Goal: Navigation & Orientation: Find specific page/section

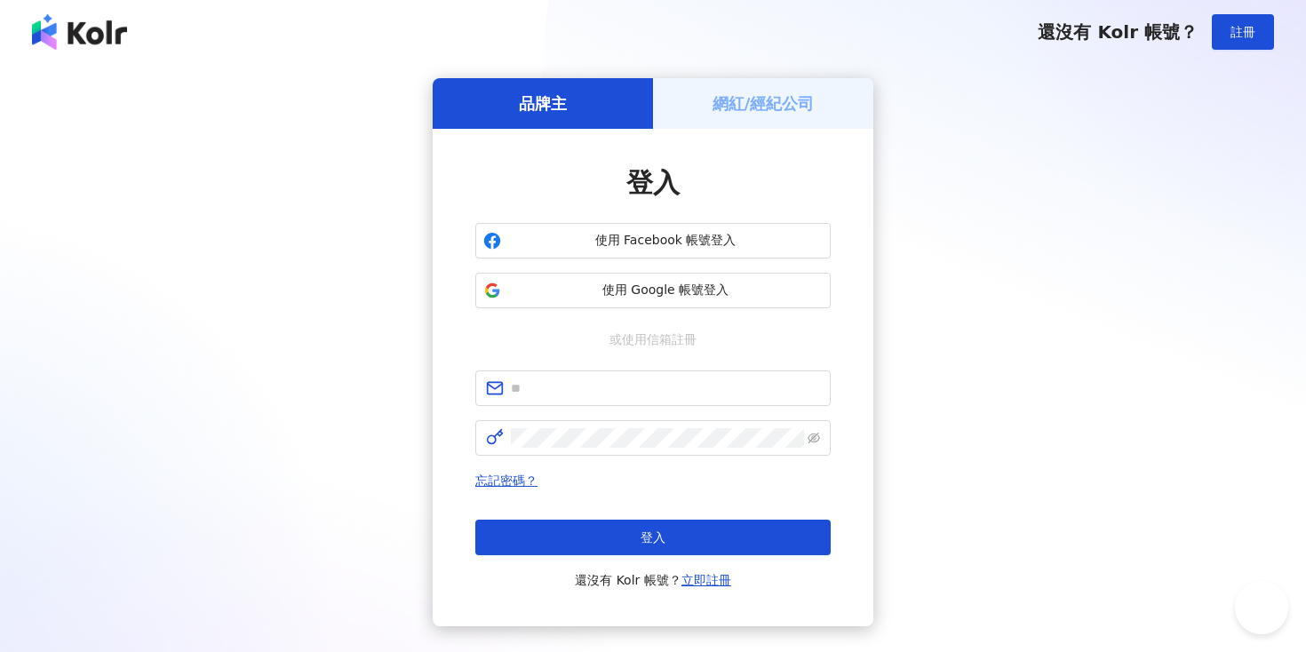
click at [767, 126] on div "網紅/經紀公司" at bounding box center [763, 103] width 220 height 51
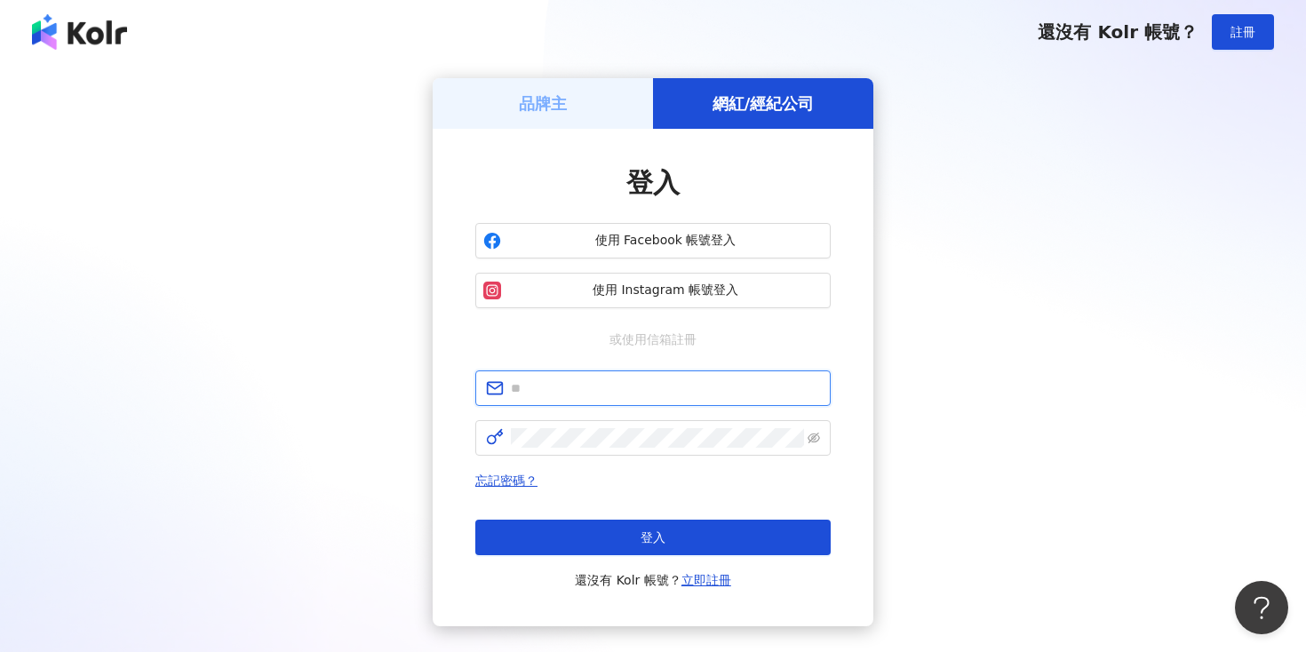
click at [655, 394] on input "text" at bounding box center [665, 388] width 309 height 20
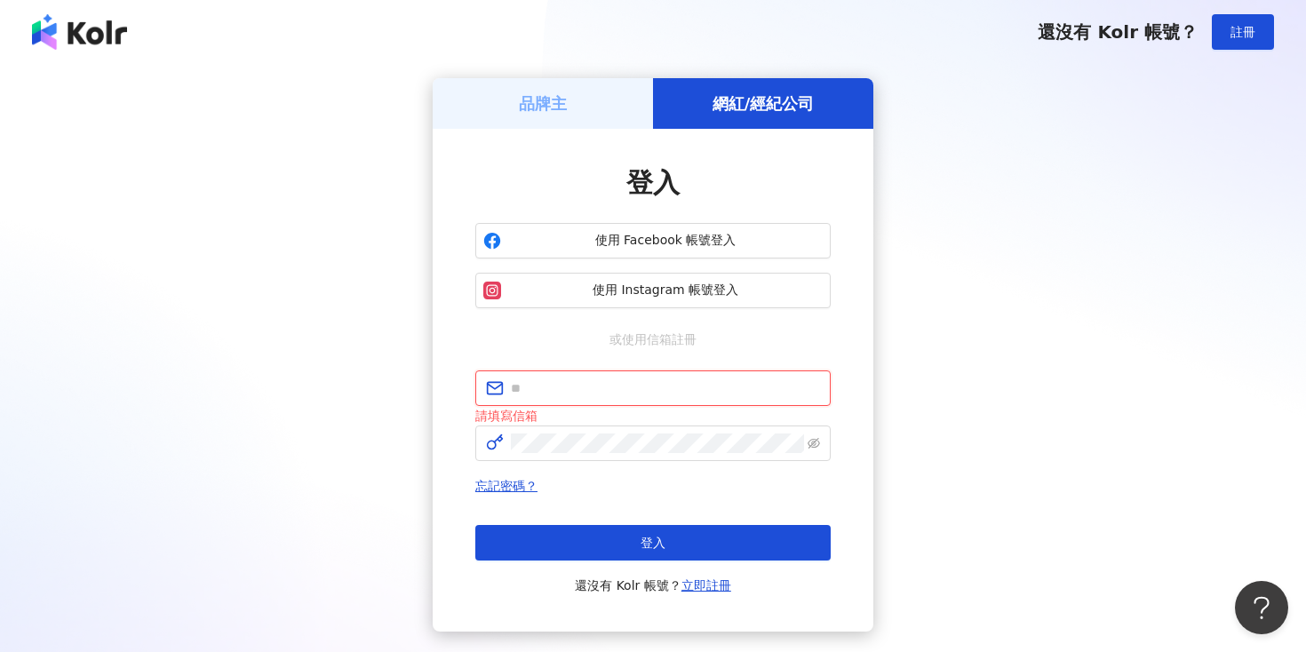
type input "**********"
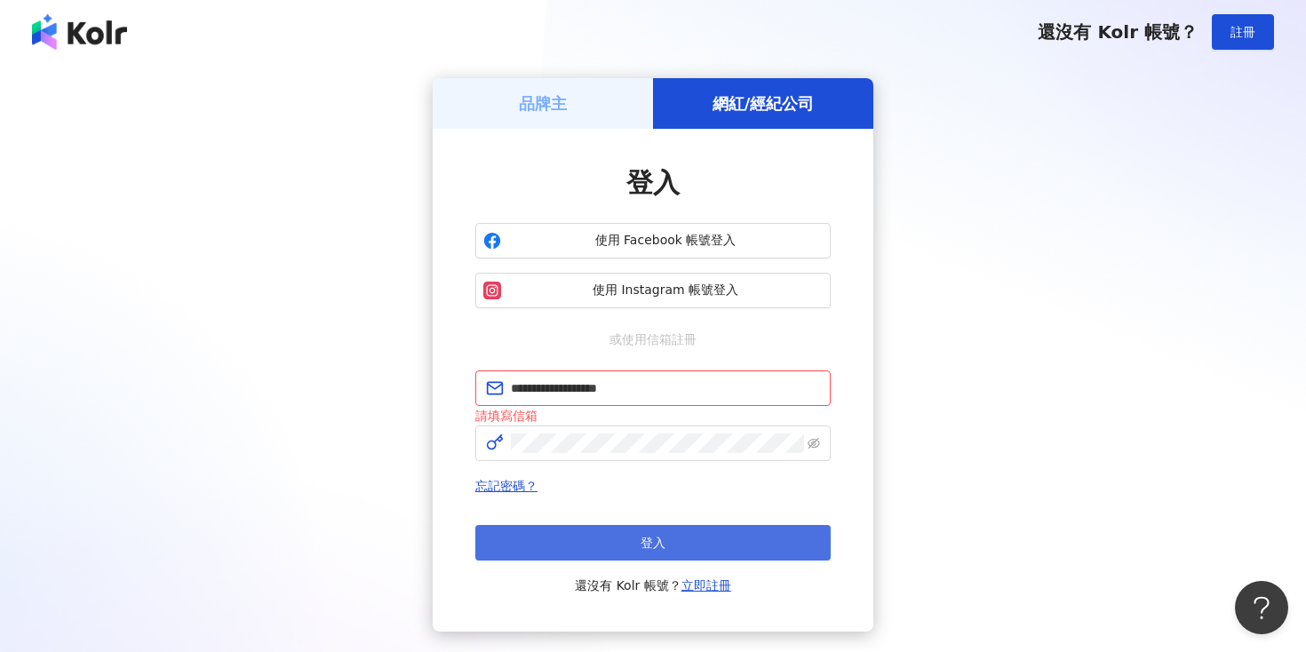
click at [640, 538] on span "登入" at bounding box center [652, 543] width 25 height 14
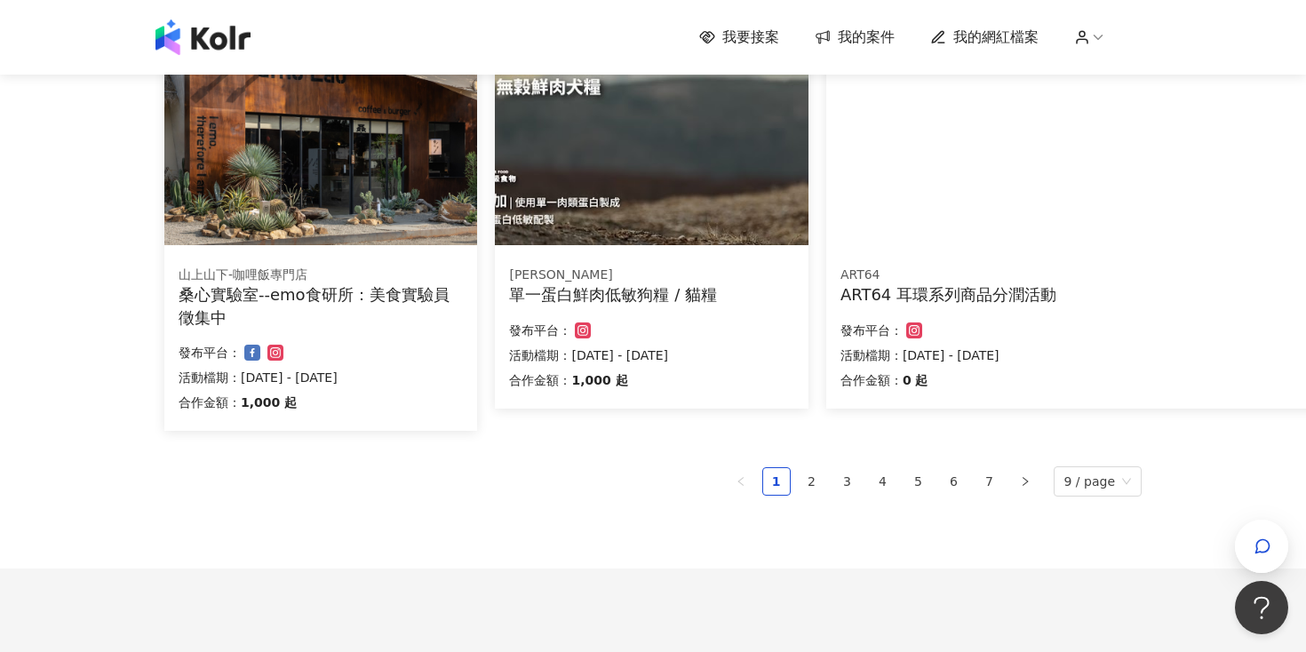
scroll to position [1110, 0]
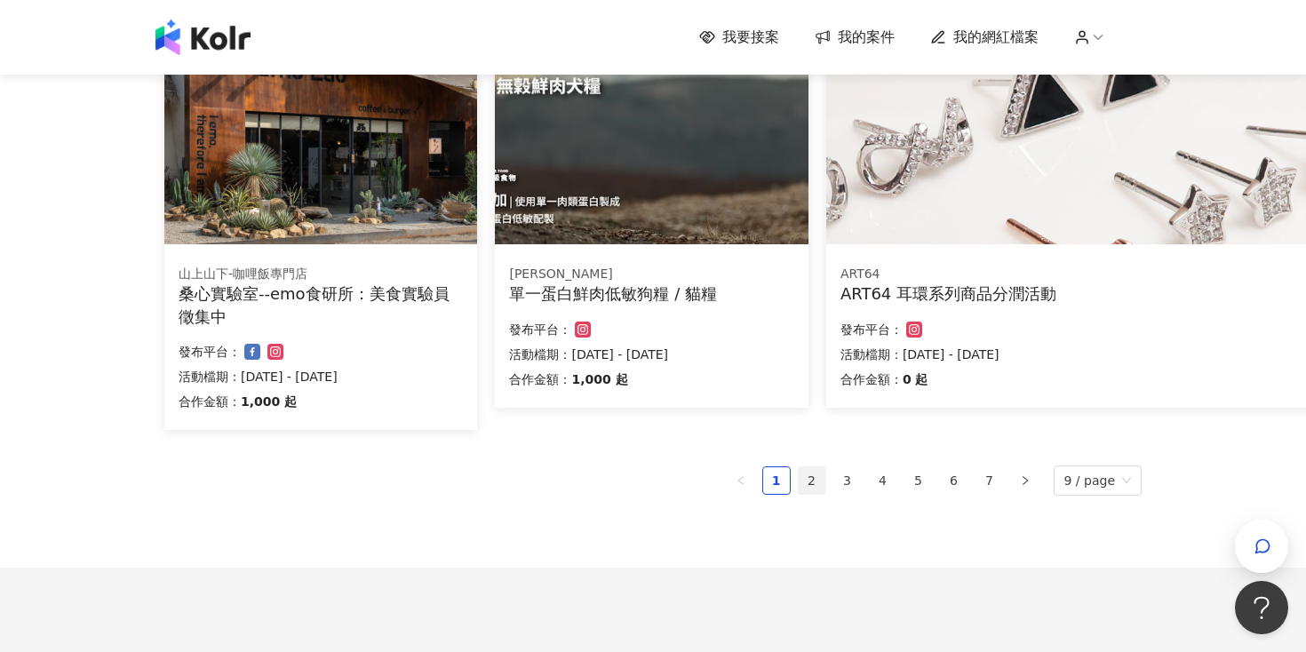
click at [825, 483] on link "2" at bounding box center [811, 480] width 27 height 27
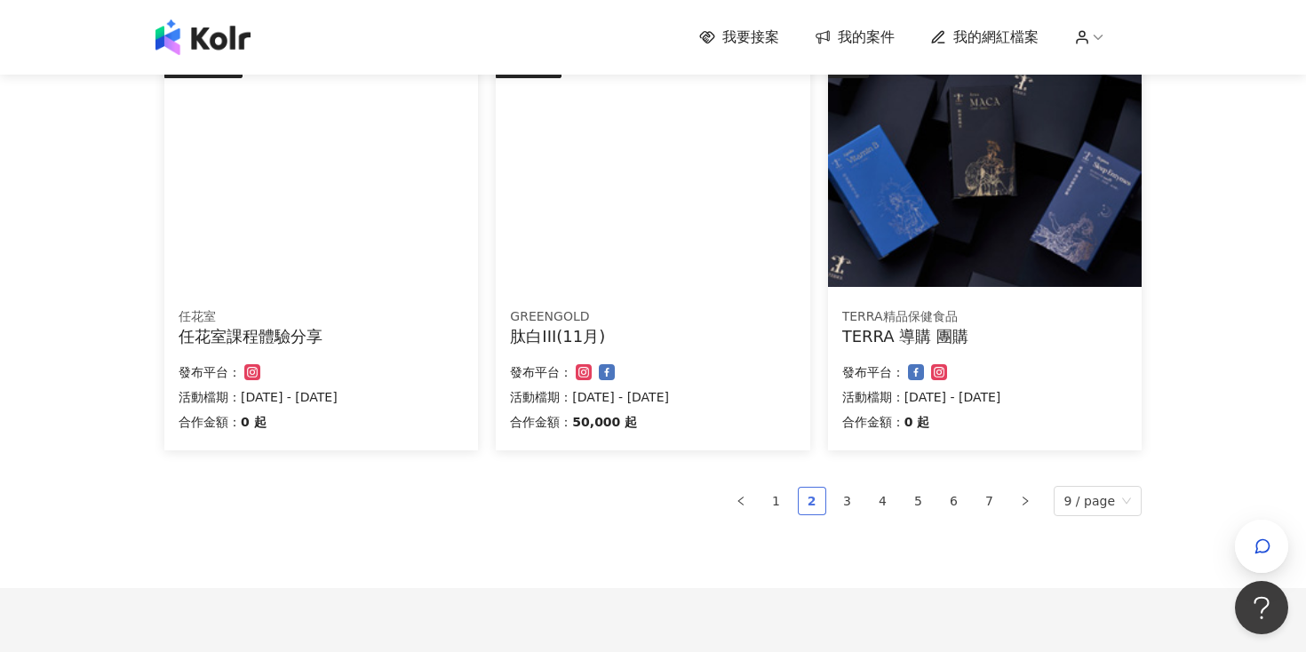
scroll to position [1099, 0]
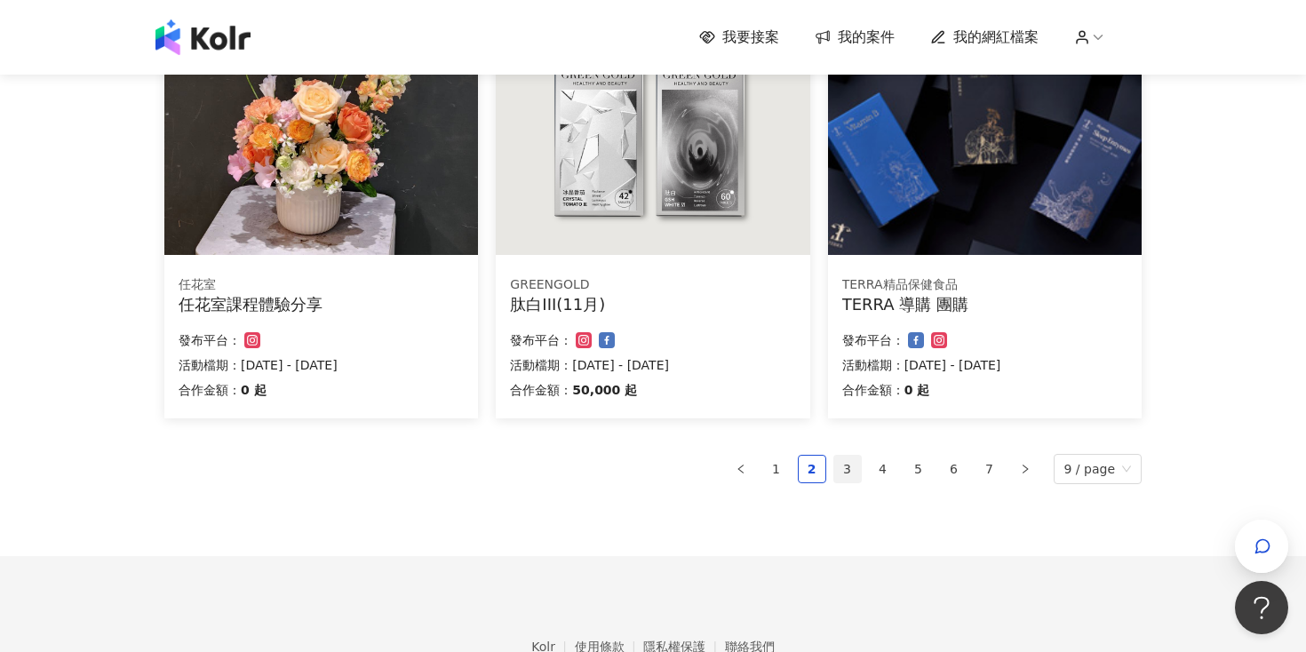
click at [848, 469] on link "3" at bounding box center [847, 469] width 27 height 27
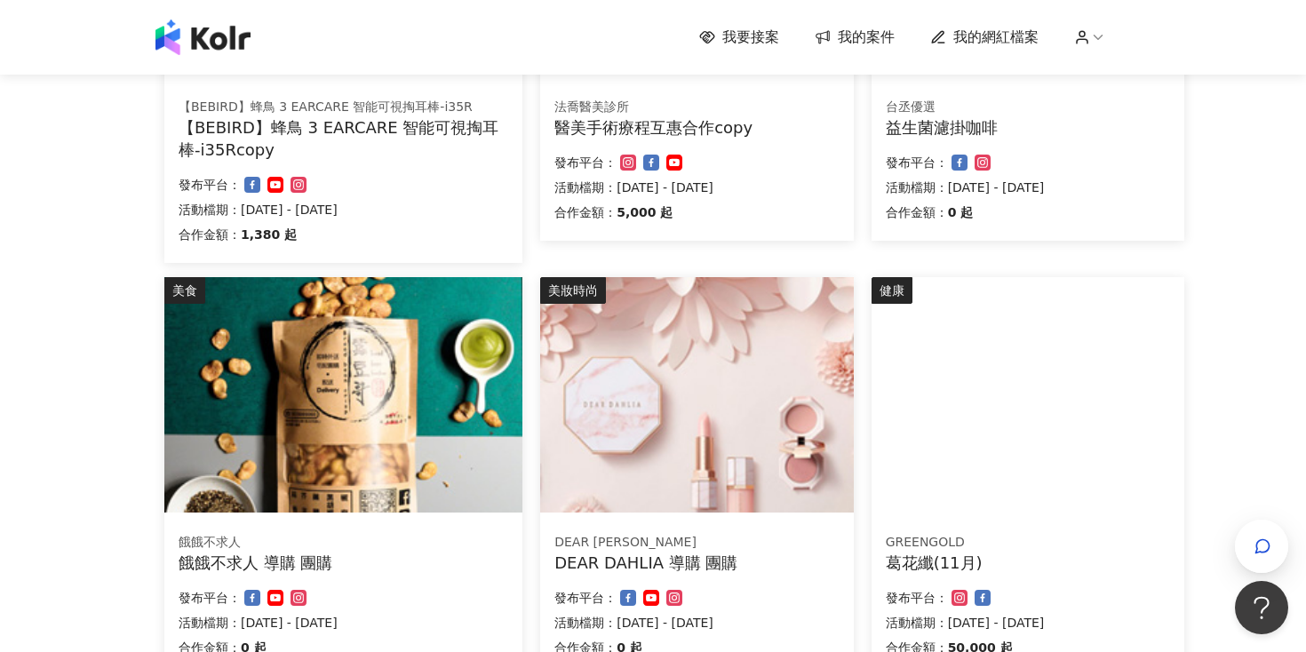
scroll to position [1223, 0]
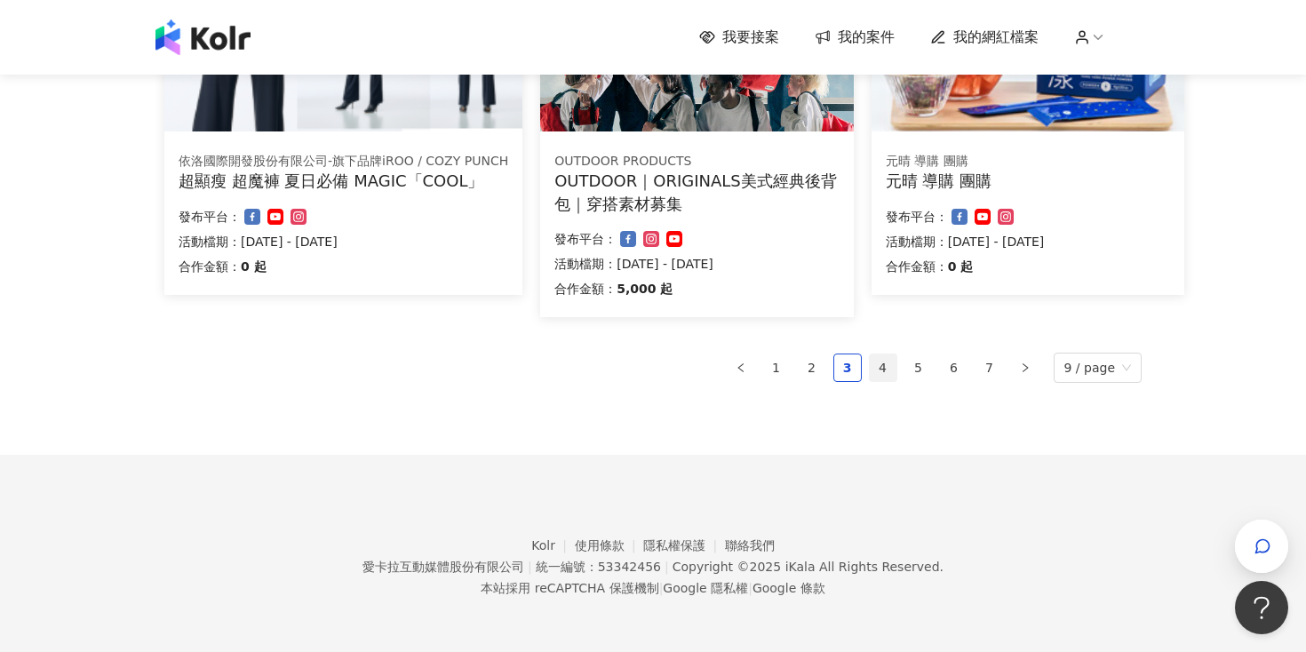
click at [890, 368] on link "4" at bounding box center [882, 367] width 27 height 27
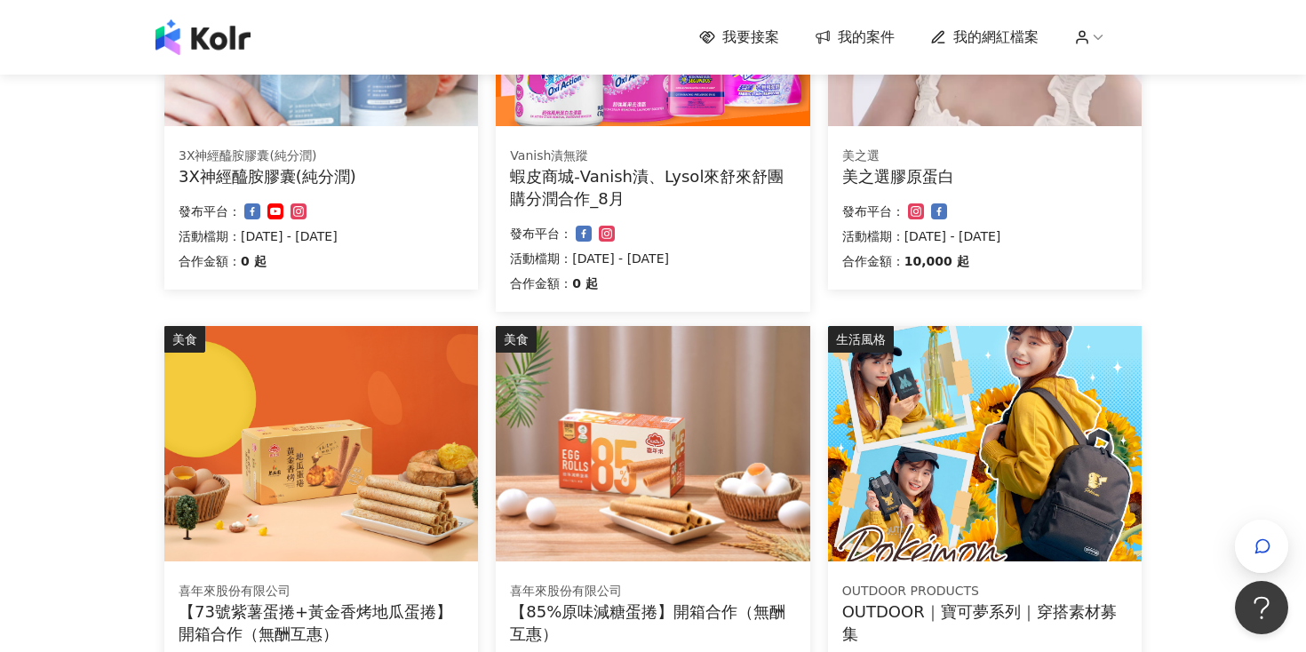
scroll to position [1118, 0]
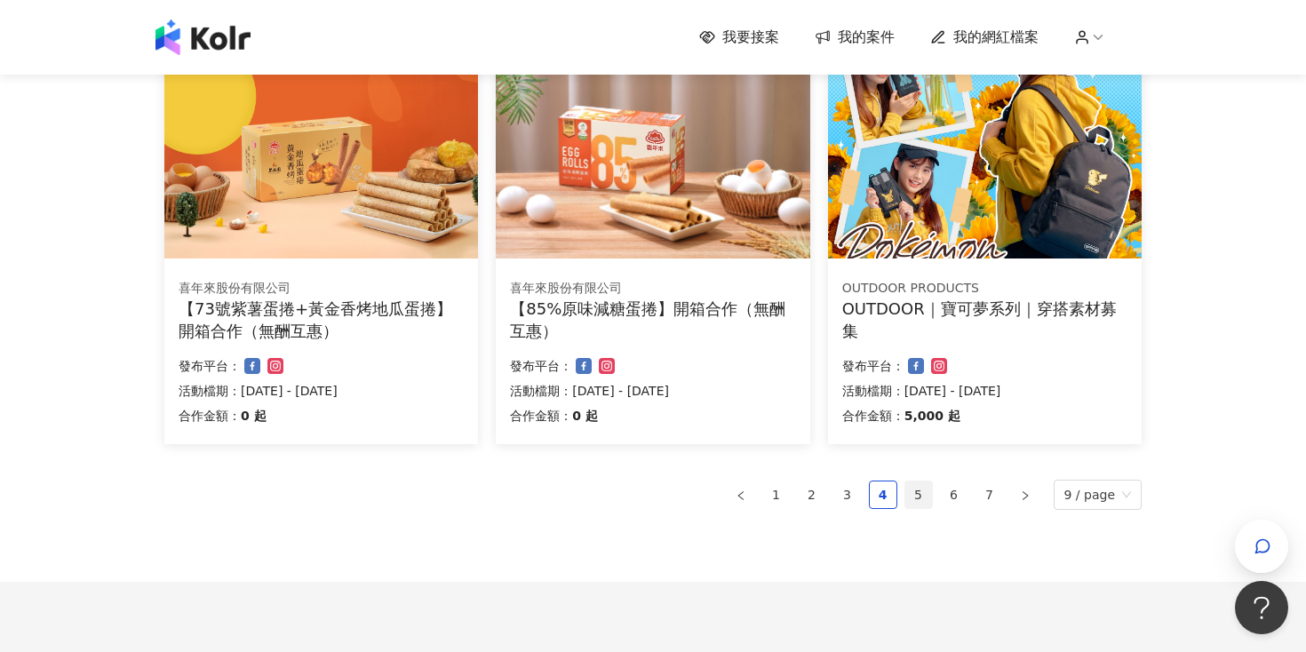
click at [929, 498] on link "5" at bounding box center [918, 494] width 27 height 27
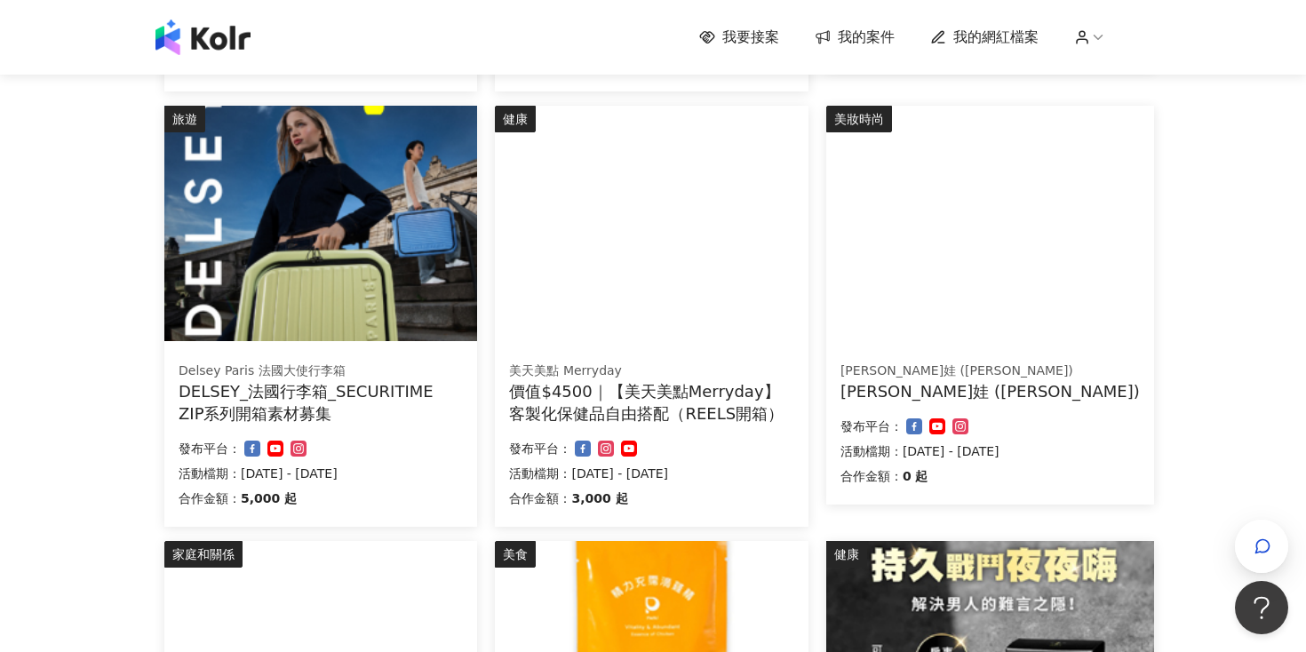
scroll to position [1245, 0]
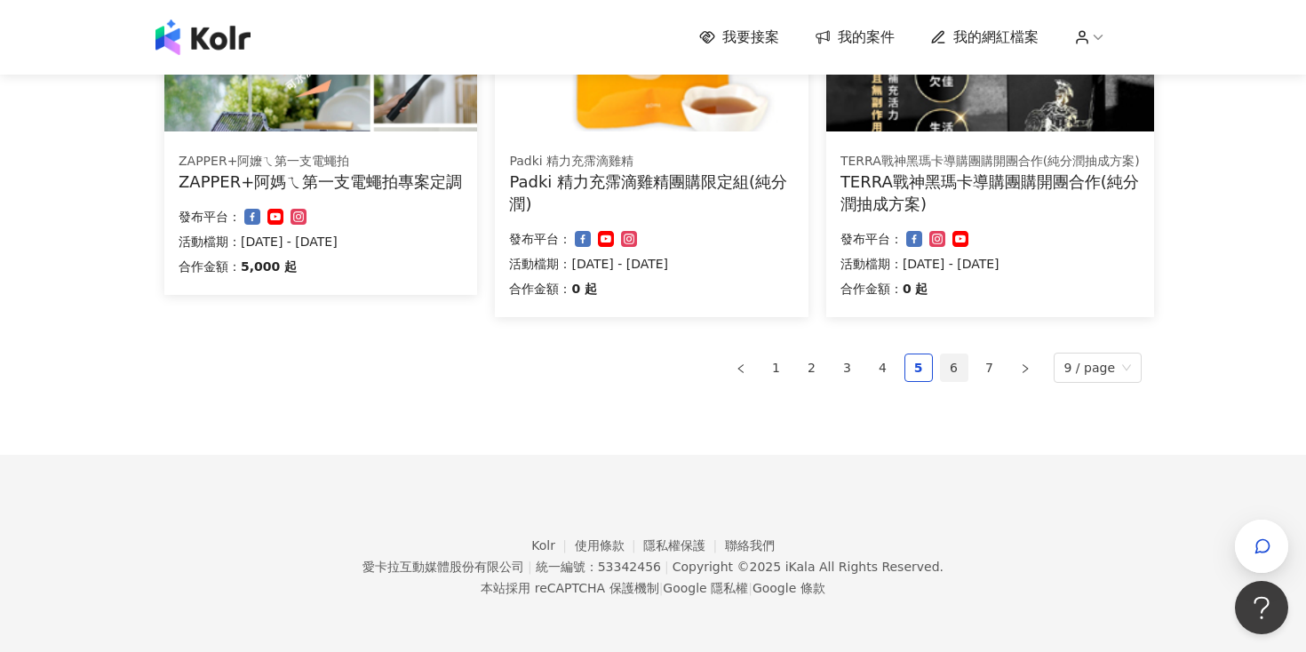
click at [967, 371] on link "6" at bounding box center [954, 367] width 27 height 27
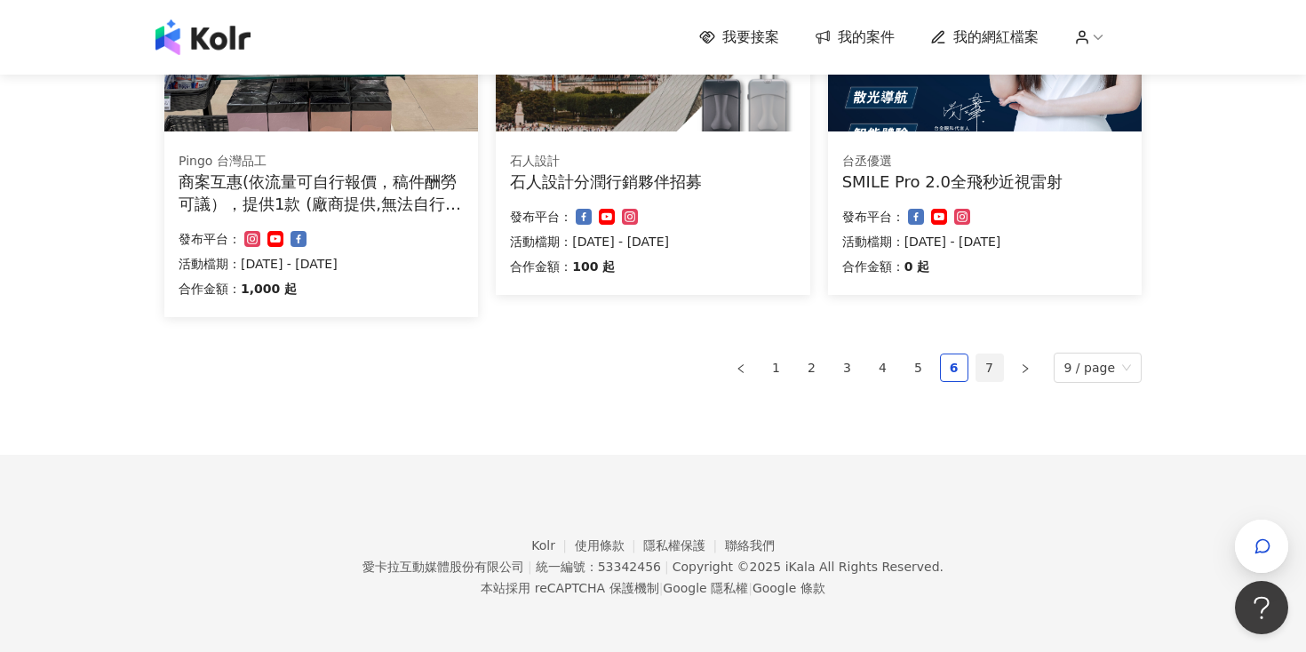
click at [996, 359] on link "7" at bounding box center [989, 367] width 27 height 27
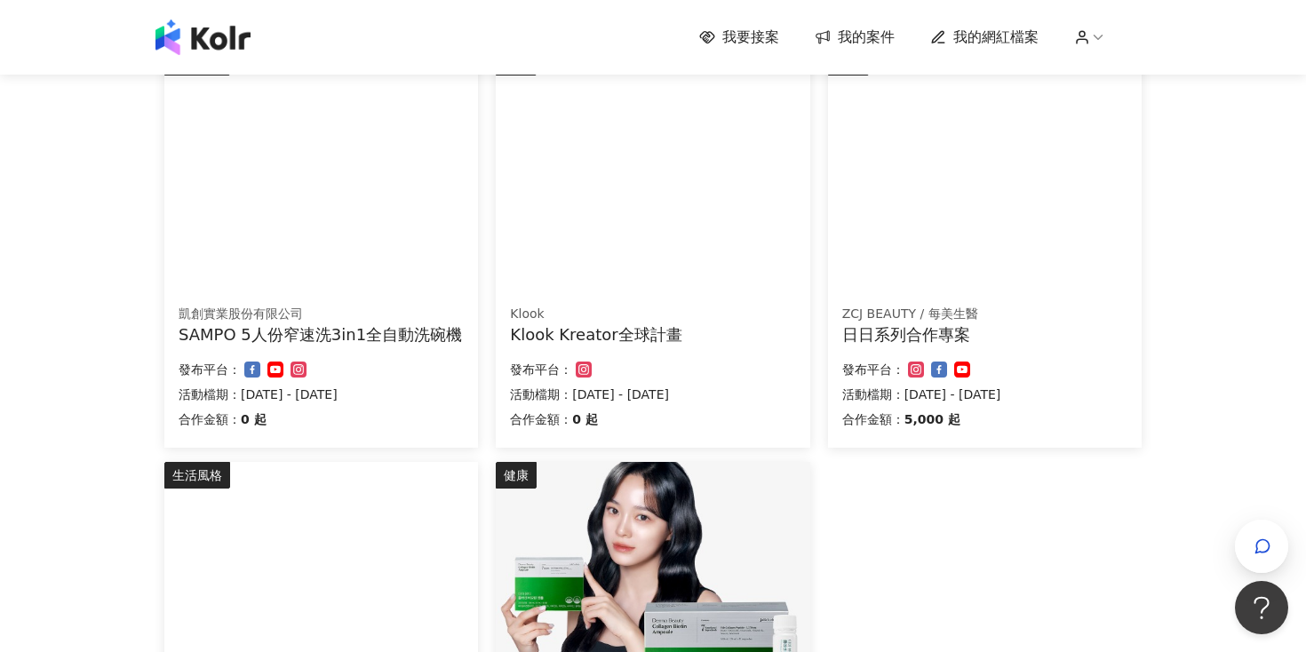
scroll to position [1223, 0]
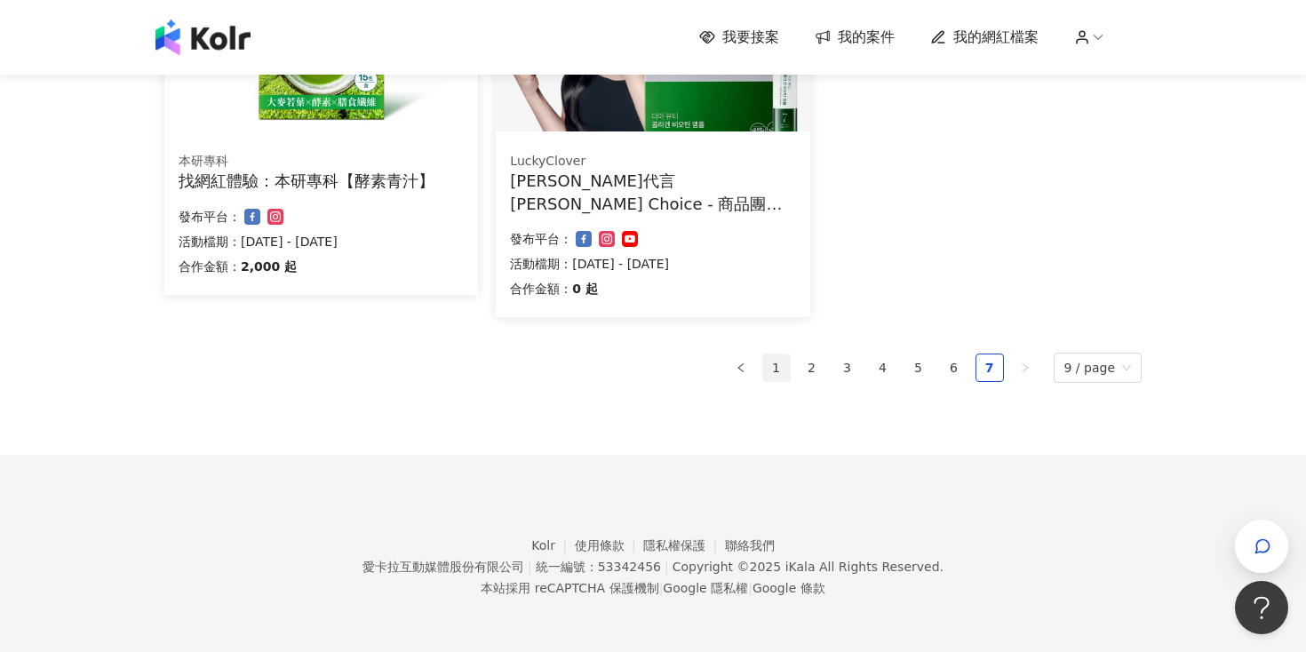
click at [782, 368] on link "1" at bounding box center [776, 367] width 27 height 27
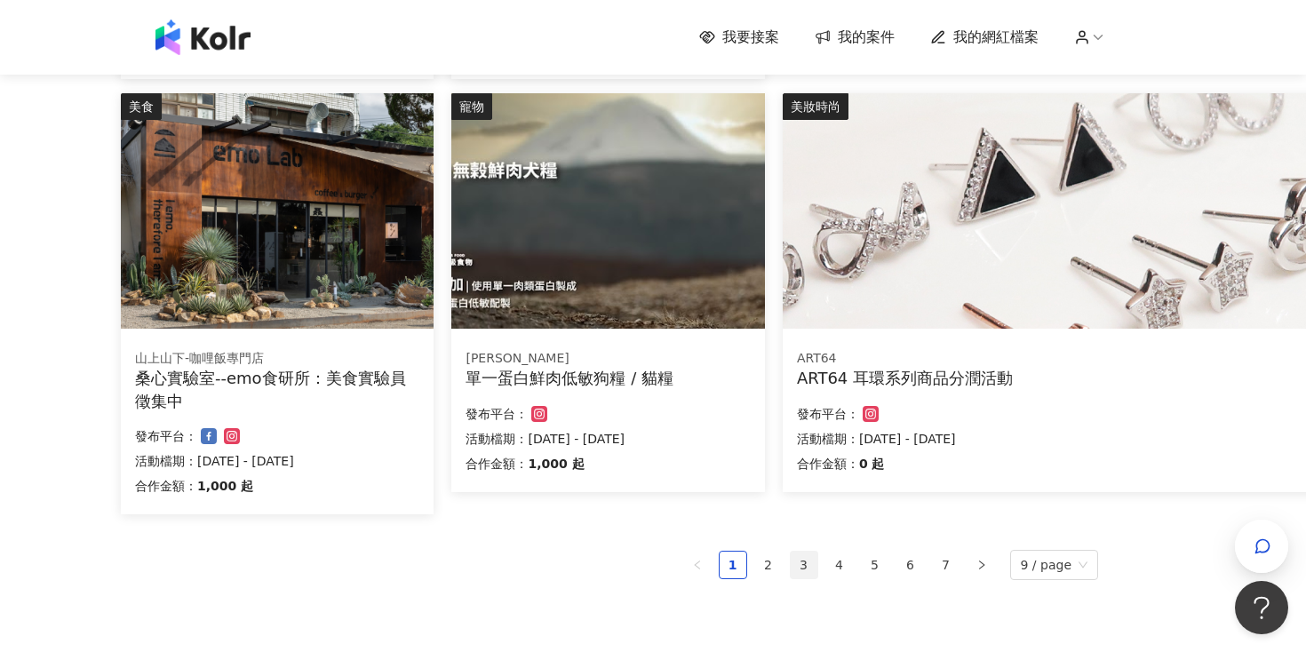
scroll to position [1082, 44]
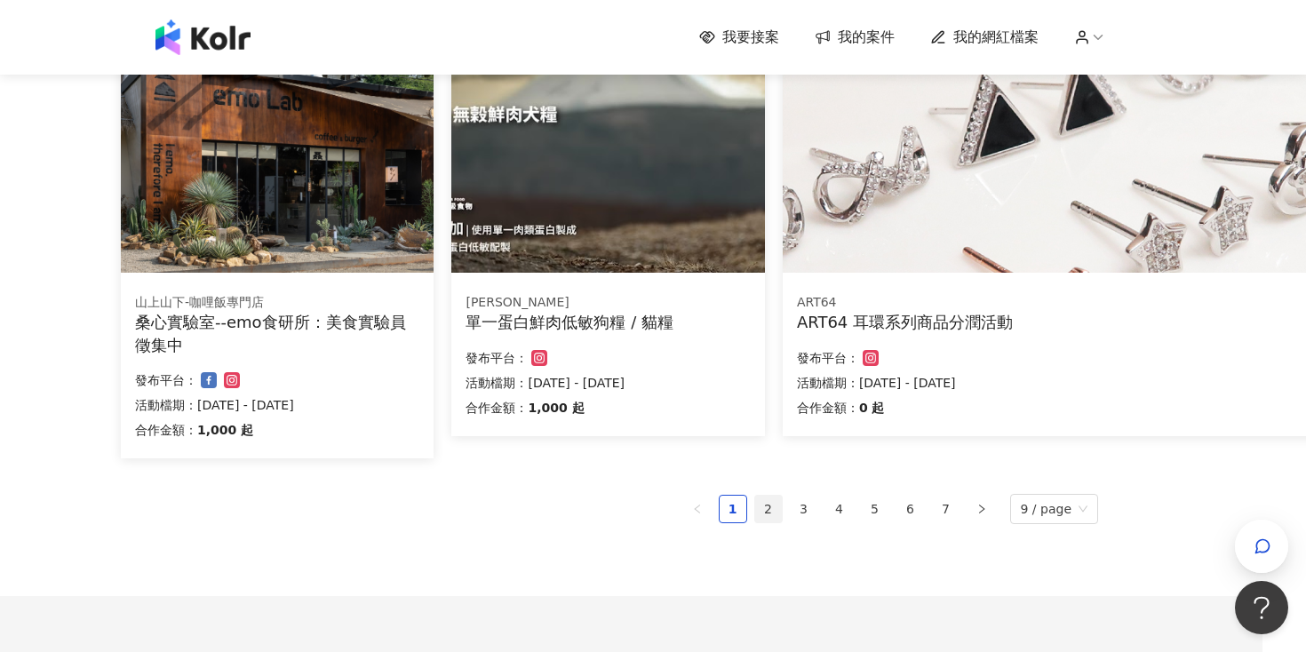
click at [774, 509] on link "2" at bounding box center [768, 509] width 27 height 27
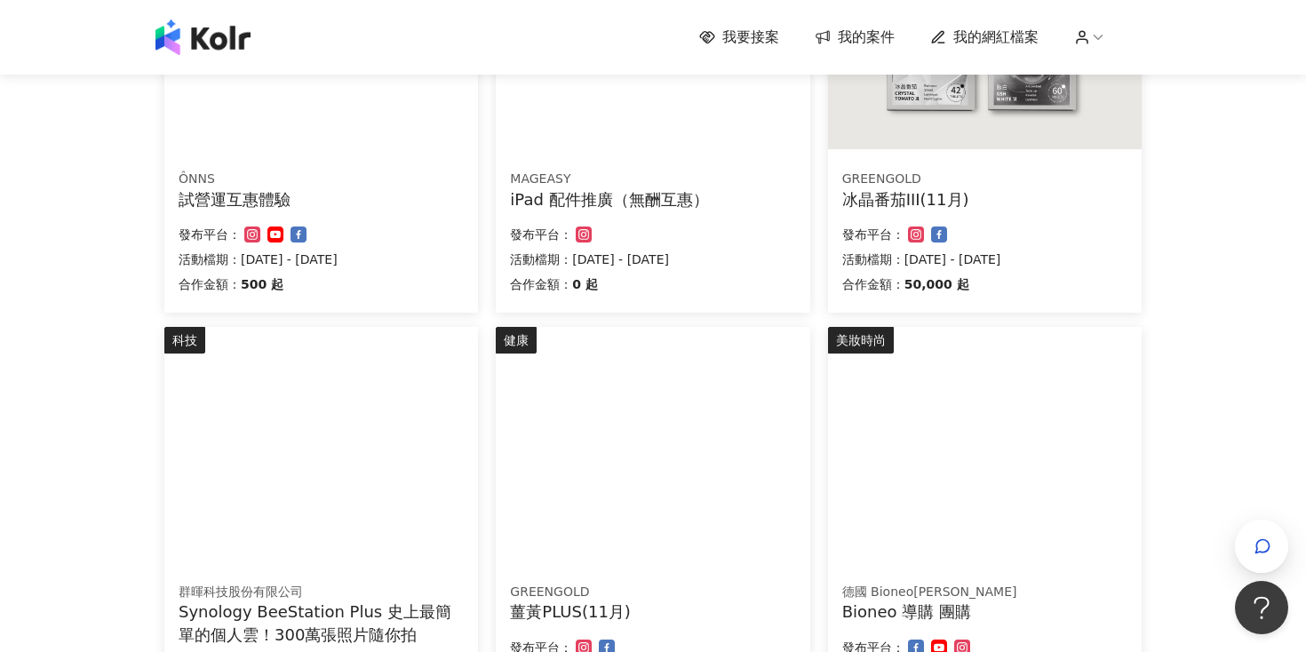
scroll to position [0, 0]
